Goal: Navigation & Orientation: Find specific page/section

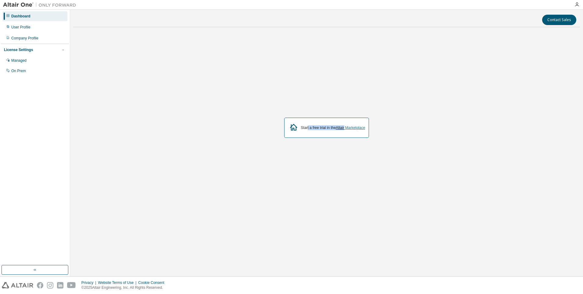
drag, startPoint x: 307, startPoint y: 128, endPoint x: 345, endPoint y: 127, distance: 38.8
click at [345, 127] on div "Start a free trial in the Altair Marketplace" at bounding box center [333, 127] width 64 height 5
drag, startPoint x: 345, startPoint y: 127, endPoint x: 327, endPoint y: 140, distance: 22.9
click at [327, 140] on div "Start a free trial in the Altair Marketplace" at bounding box center [326, 127] width 507 height 191
click at [42, 27] on div "User Profile" at bounding box center [34, 27] width 65 height 10
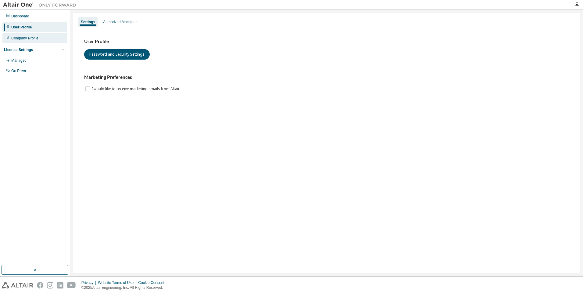
click at [36, 38] on div "Company Profile" at bounding box center [24, 38] width 27 height 5
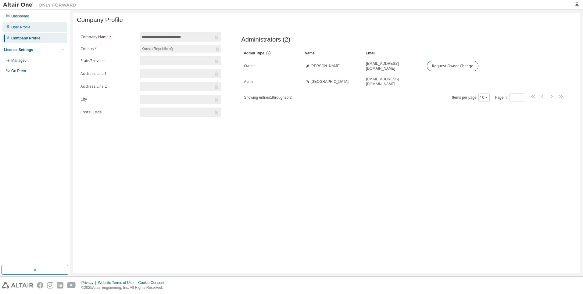
click at [37, 30] on div "User Profile" at bounding box center [34, 27] width 65 height 10
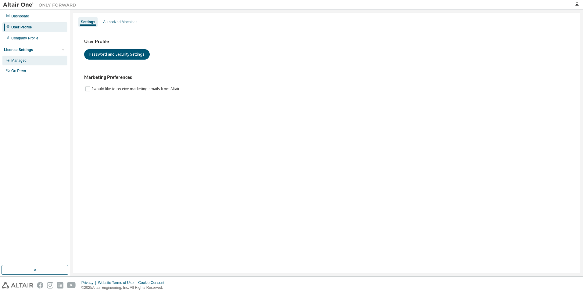
click at [36, 59] on div "Managed" at bounding box center [34, 61] width 65 height 10
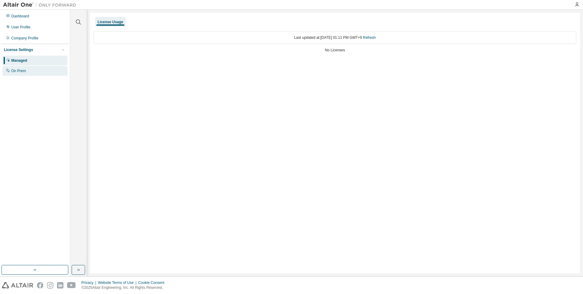
click at [37, 70] on div "On Prem" at bounding box center [34, 71] width 65 height 10
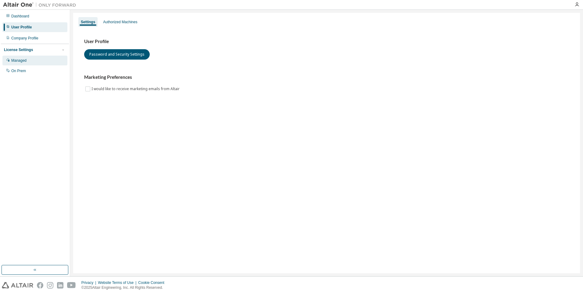
click at [55, 62] on div "Managed" at bounding box center [34, 61] width 65 height 10
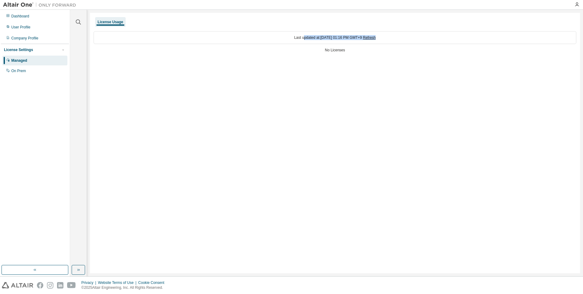
drag, startPoint x: 297, startPoint y: 37, endPoint x: 382, endPoint y: 37, distance: 85.1
click at [382, 37] on div "Last updated at: Tue 2025-08-12 01:16 PM GMT+9 Refresh" at bounding box center [335, 37] width 483 height 13
drag, startPoint x: 382, startPoint y: 37, endPoint x: 289, endPoint y: 55, distance: 94.2
click at [289, 55] on div "Last updated at: Tue 2025-08-12 01:16 PM GMT+9 Refresh No Licenses" at bounding box center [335, 42] width 483 height 30
click at [32, 70] on div "On Prem" at bounding box center [34, 71] width 65 height 10
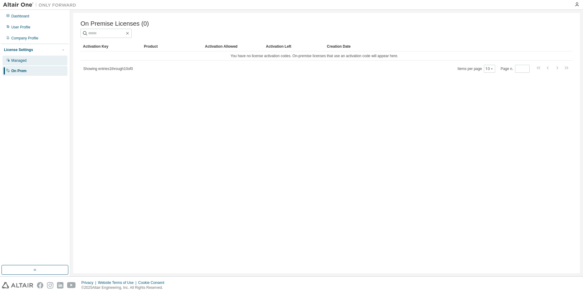
click at [30, 60] on div "Managed" at bounding box center [34, 61] width 65 height 10
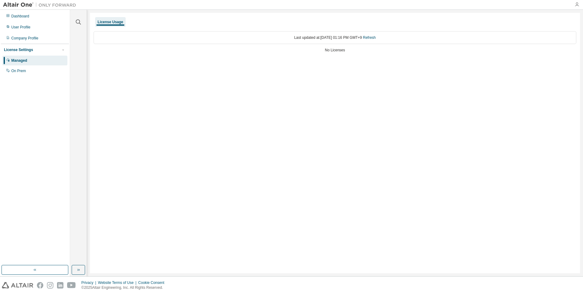
click at [578, 5] on icon "button" at bounding box center [577, 4] width 5 height 5
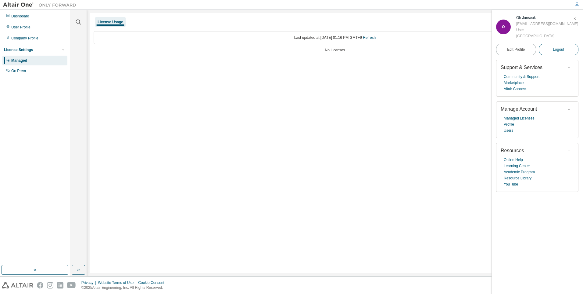
click at [558, 48] on span "Logout" at bounding box center [558, 49] width 11 height 6
